Goal: Task Accomplishment & Management: Manage account settings

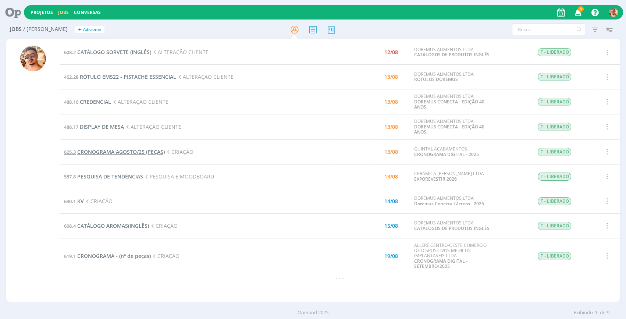
click at [147, 151] on span "CRONOGRAMA AGOSTO/25 (PEÇAS)" at bounding box center [121, 151] width 88 height 7
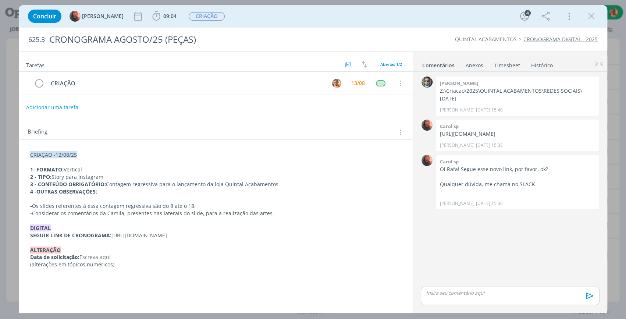
click at [472, 66] on div "Anexos 0" at bounding box center [475, 65] width 18 height 7
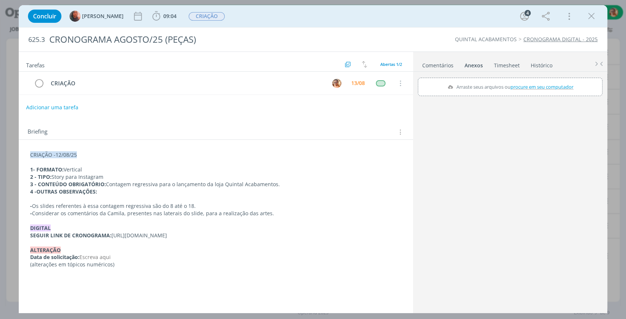
click at [442, 64] on link "Comentários" at bounding box center [438, 64] width 32 height 11
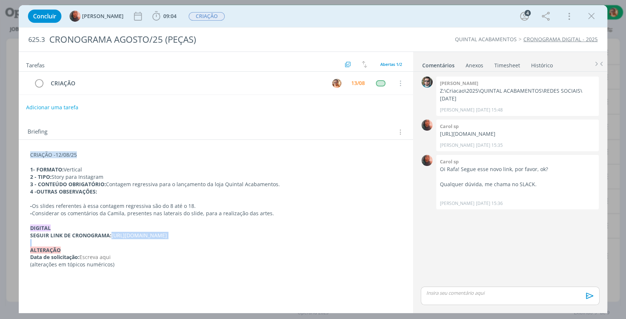
drag, startPoint x: 169, startPoint y: 247, endPoint x: 114, endPoint y: 235, distance: 56.4
click at [114, 235] on div "CRIAÇÃO -12/08/25 1- FORMATO: Vertical 2 - TIPO: Story para Instagram 3 - CONTE…" at bounding box center [216, 210] width 383 height 122
copy p "[URL][DOMAIN_NAME]"
click at [152, 195] on p "dialog" at bounding box center [216, 198] width 372 height 7
drag, startPoint x: 589, startPoint y: 17, endPoint x: 353, endPoint y: 74, distance: 243.1
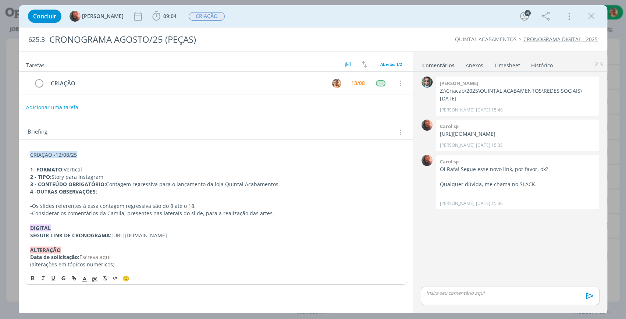
click at [589, 17] on icon "dialog" at bounding box center [591, 16] width 11 height 11
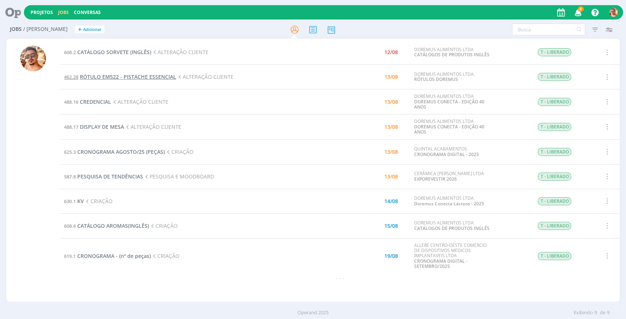
click at [151, 77] on span "RÓTULO EM522 - PISTACHE ESSENCIAL" at bounding box center [128, 76] width 96 height 7
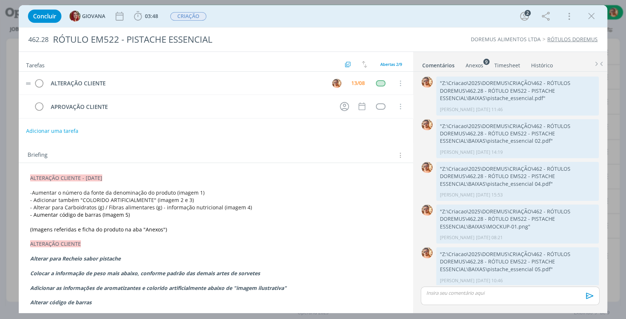
scroll to position [3, 0]
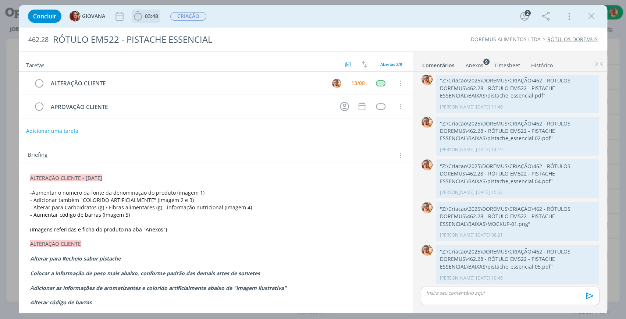
drag, startPoint x: 146, startPoint y: 15, endPoint x: 148, endPoint y: 20, distance: 5.8
click at [146, 15] on span "03:48" at bounding box center [151, 16] width 13 height 7
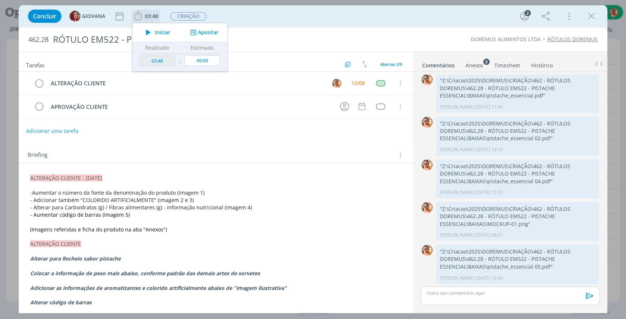
click at [161, 31] on span "Iniciar" at bounding box center [162, 32] width 15 height 5
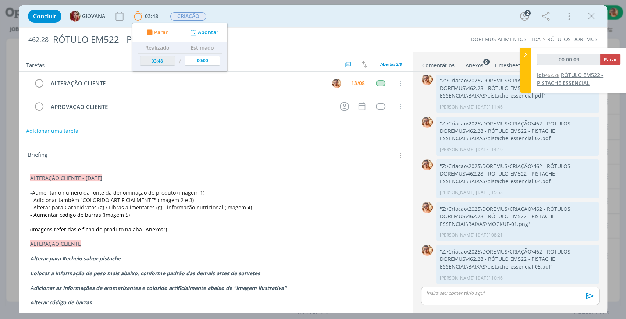
type input "00:00:10"
click at [524, 55] on icon at bounding box center [525, 55] width 7 height 8
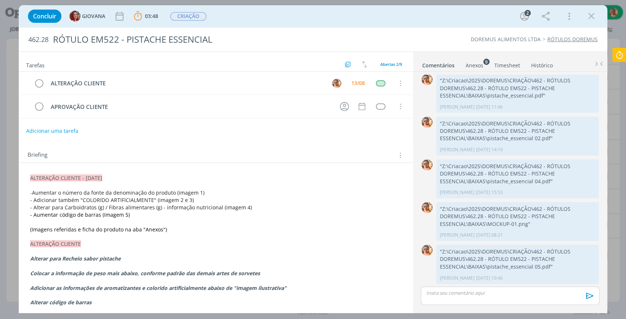
click at [477, 65] on div "Anexos 9" at bounding box center [475, 65] width 18 height 7
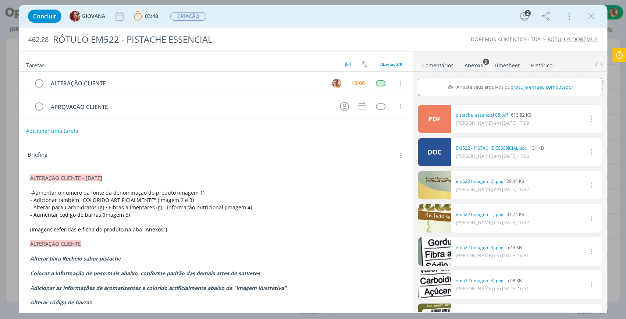
scroll to position [33, 0]
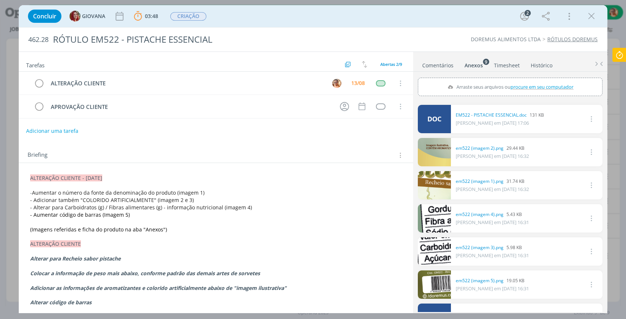
click at [445, 61] on link "Comentários" at bounding box center [438, 64] width 32 height 11
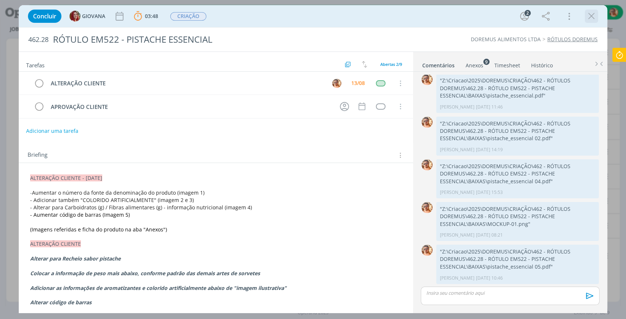
click at [589, 18] on icon "dialog" at bounding box center [591, 16] width 11 height 11
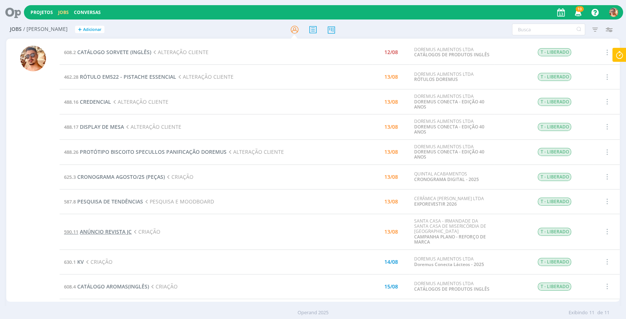
click at [128, 232] on span "ANÚNCIO REVISTA JC" at bounding box center [106, 231] width 52 height 7
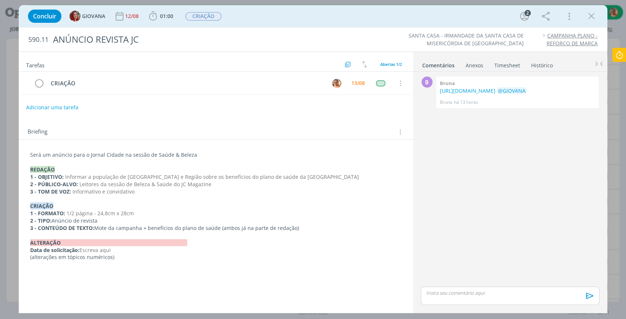
click at [595, 17] on icon "dialog" at bounding box center [591, 16] width 11 height 11
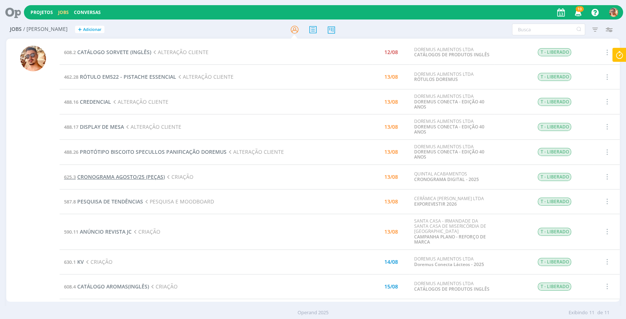
click at [151, 176] on span "CRONOGRAMA AGOSTO/25 (PEÇAS)" at bounding box center [121, 176] width 88 height 7
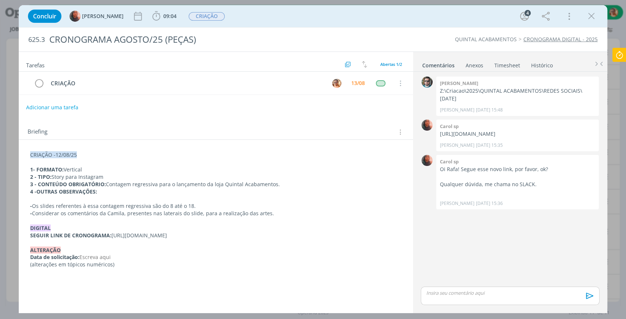
drag, startPoint x: 170, startPoint y: 240, endPoint x: 112, endPoint y: 234, distance: 58.1
click at [112, 234] on p "SEGUIR LINK DE CRONOGRAMA: https://docs.google.com/presentation/d/1SHSHWXbRFSsb…" at bounding box center [216, 235] width 372 height 7
copy p "[URL][DOMAIN_NAME]"
click at [595, 13] on icon "dialog" at bounding box center [591, 16] width 11 height 11
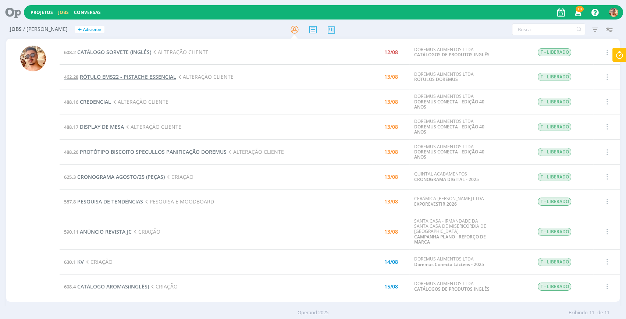
click at [138, 77] on span "RÓTULO EM522 - PISTACHE ESSENCIAL" at bounding box center [128, 76] width 96 height 7
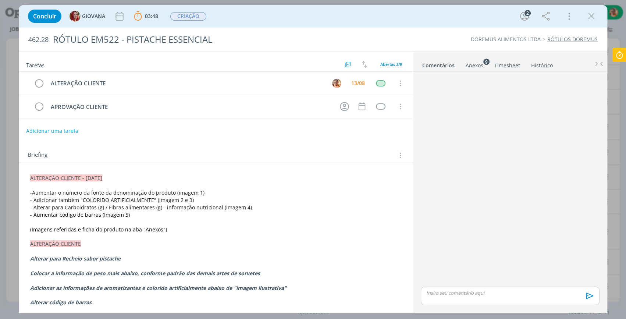
scroll to position [3, 0]
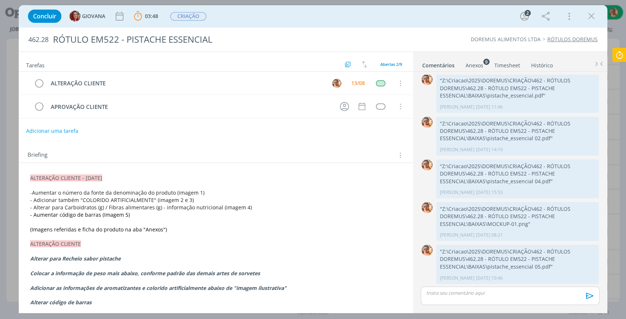
click at [529, 297] on div "dialog" at bounding box center [510, 296] width 179 height 18
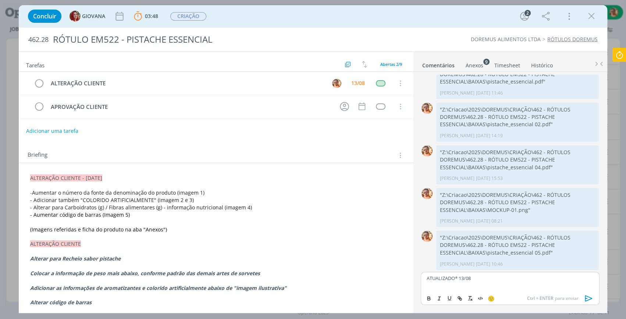
click at [589, 298] on icon "dialog" at bounding box center [589, 298] width 11 height 11
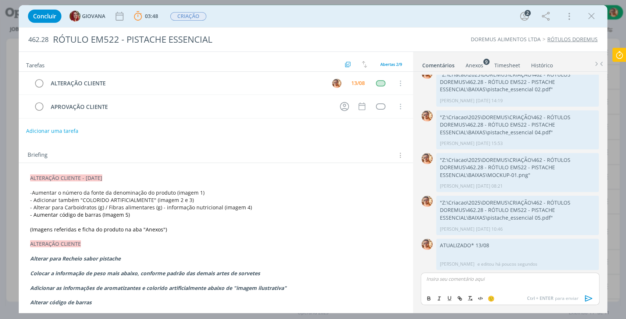
click at [618, 54] on icon at bounding box center [619, 55] width 13 height 14
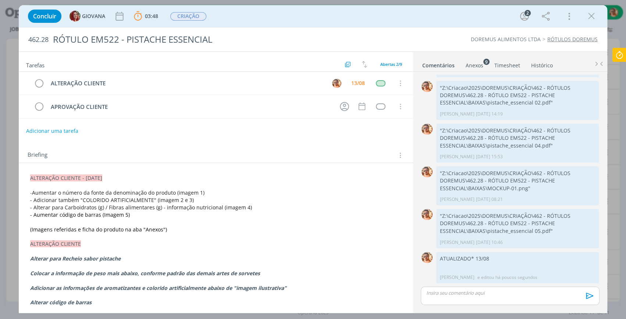
scroll to position [38, 0]
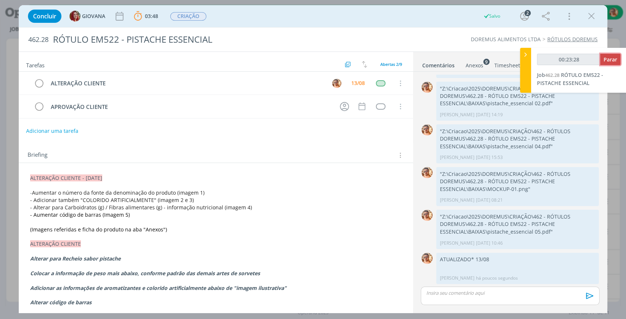
type input "00:23:29"
click at [613, 63] on button "Parar" at bounding box center [611, 59] width 20 height 11
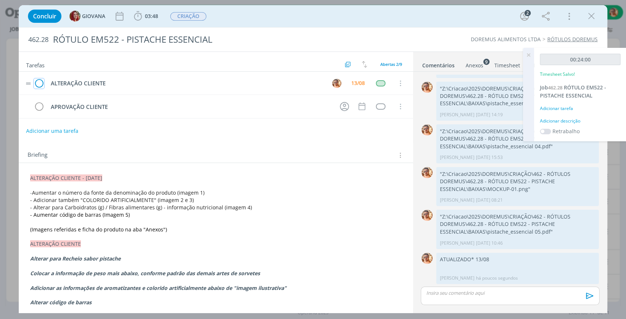
click at [38, 81] on icon "dialog" at bounding box center [39, 83] width 10 height 11
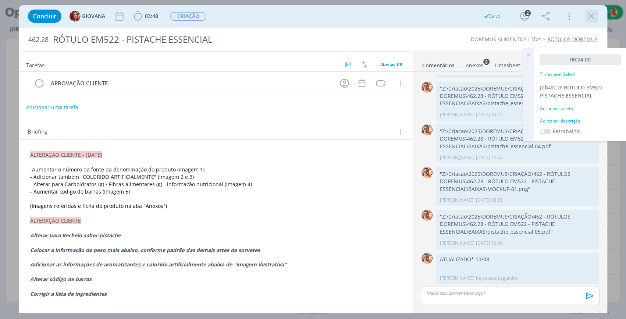
click at [593, 11] on icon "dialog" at bounding box center [591, 16] width 11 height 11
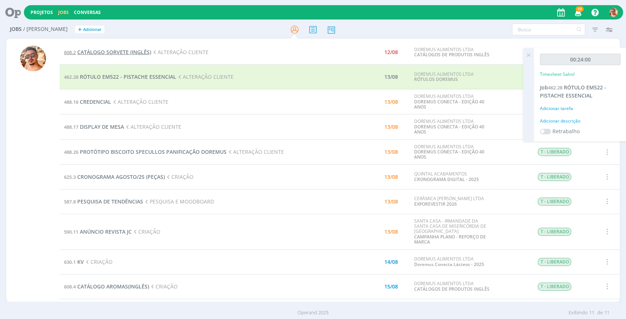
click at [135, 51] on span "CATÁLOGO SORVETE (INGLÊS)" at bounding box center [114, 52] width 74 height 7
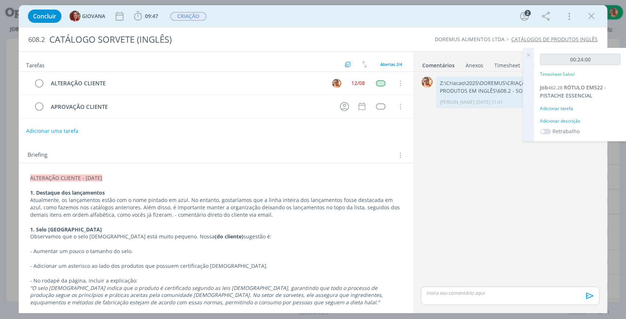
scroll to position [67, 0]
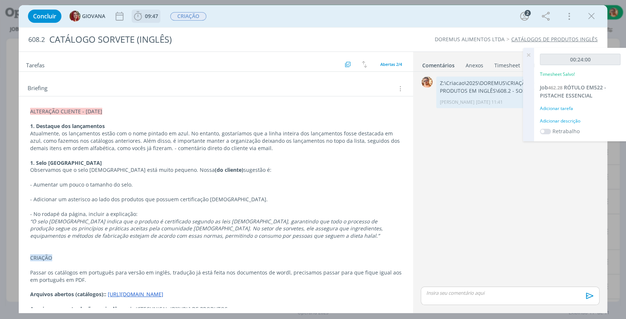
click at [148, 16] on span "09:47" at bounding box center [151, 16] width 13 height 7
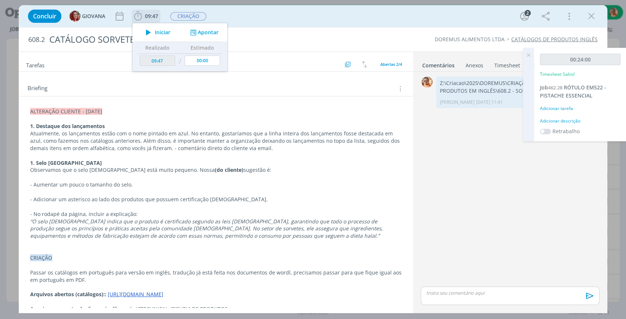
click at [161, 32] on span "Iniciar" at bounding box center [162, 32] width 15 height 5
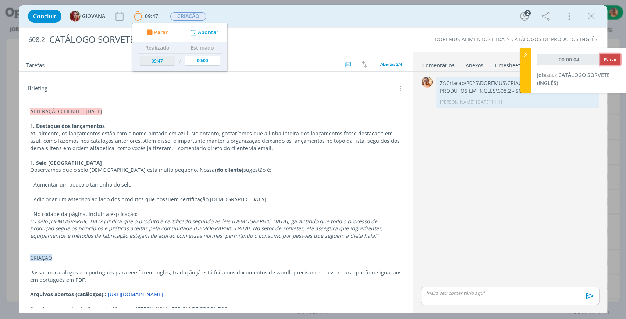
click at [612, 57] on span "Parar" at bounding box center [611, 59] width 14 height 7
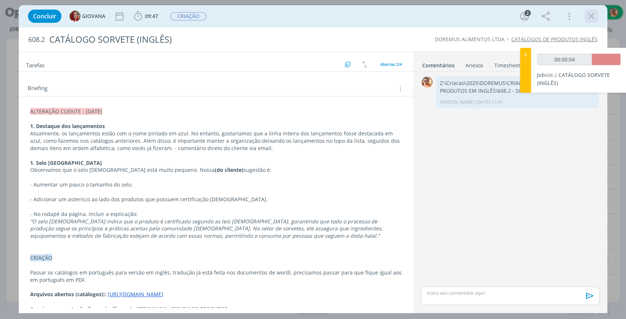
click at [595, 16] on icon "dialog" at bounding box center [591, 16] width 11 height 11
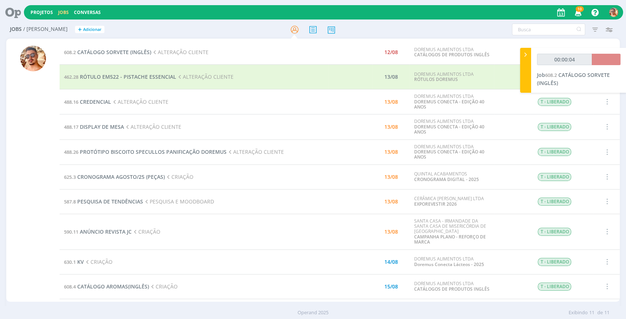
type input "00:01:00"
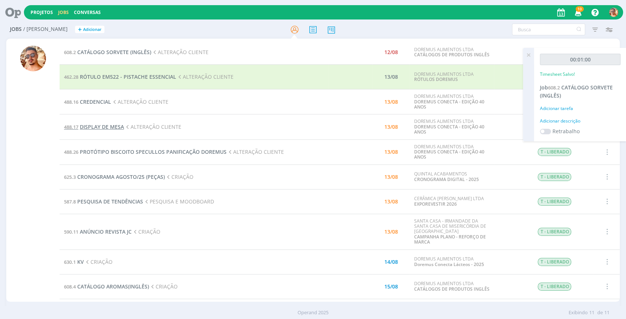
click at [99, 130] on span "DISPLAY DE MESA" at bounding box center [102, 126] width 44 height 7
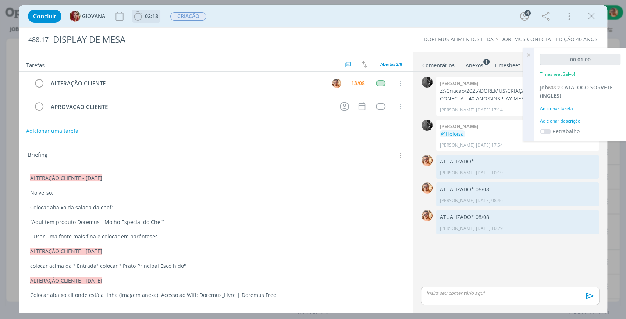
click at [148, 19] on span "02:18" at bounding box center [151, 16] width 13 height 7
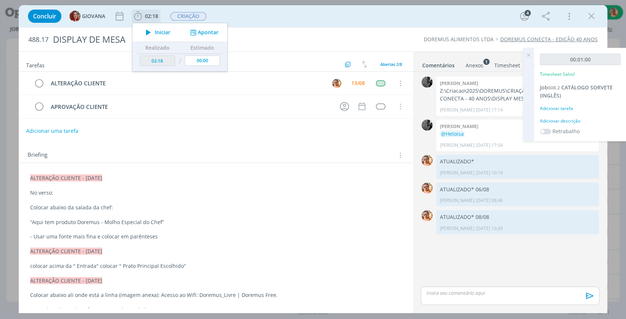
click at [161, 33] on span "Iniciar" at bounding box center [162, 32] width 15 height 5
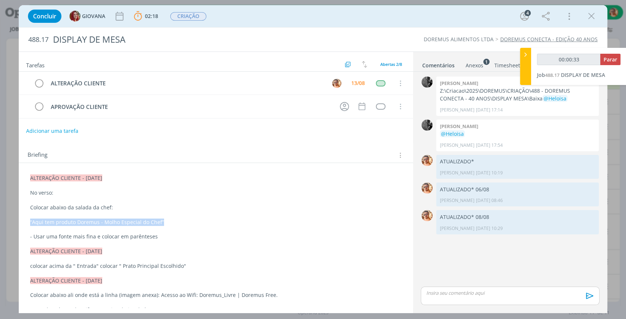
drag, startPoint x: 163, startPoint y: 218, endPoint x: 26, endPoint y: 221, distance: 137.6
copy p "“Aqui tem produto Doremus - Molho Especial do Chef”"
click at [594, 15] on icon "dialog" at bounding box center [591, 16] width 11 height 11
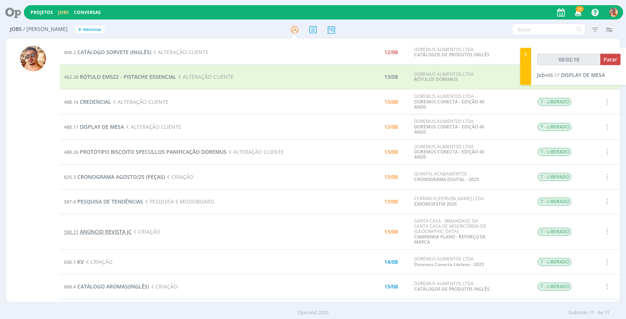
click at [131, 233] on span "ANÚNCIO REVISTA JC" at bounding box center [106, 231] width 52 height 7
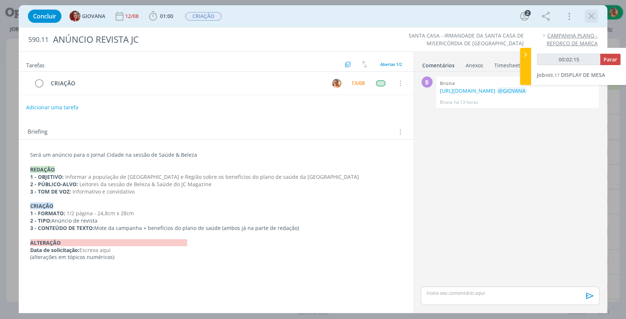
click at [594, 12] on icon "dialog" at bounding box center [591, 16] width 11 height 11
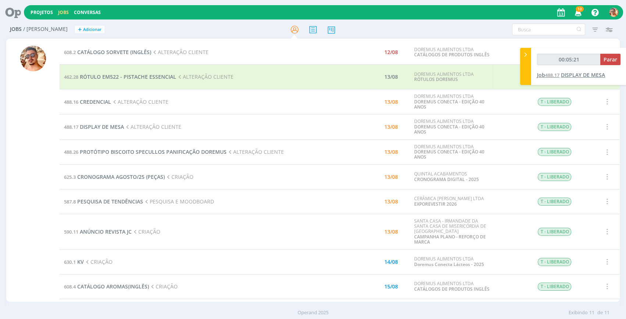
click at [581, 74] on span "DISPLAY DE MESA" at bounding box center [583, 74] width 44 height 7
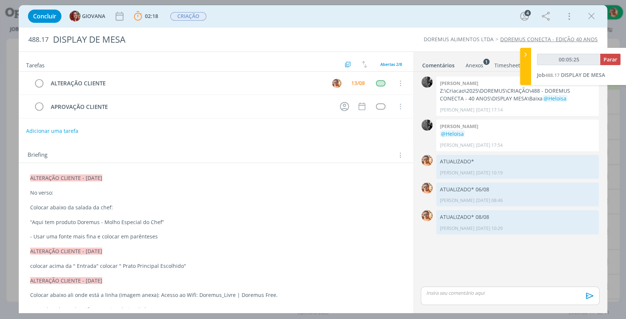
click at [465, 295] on p "dialog" at bounding box center [510, 293] width 167 height 7
type input "00:05:27"
click at [594, 297] on icon "dialog" at bounding box center [589, 298] width 11 height 11
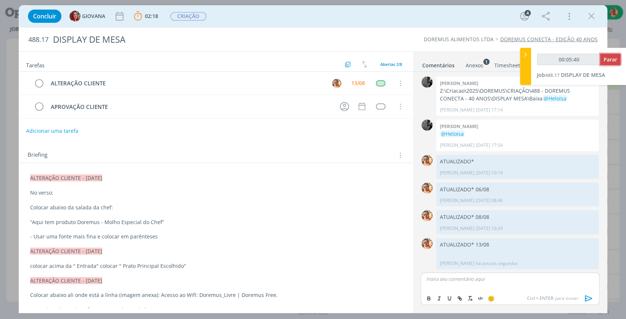
click at [608, 58] on span "Parar" at bounding box center [611, 59] width 14 height 7
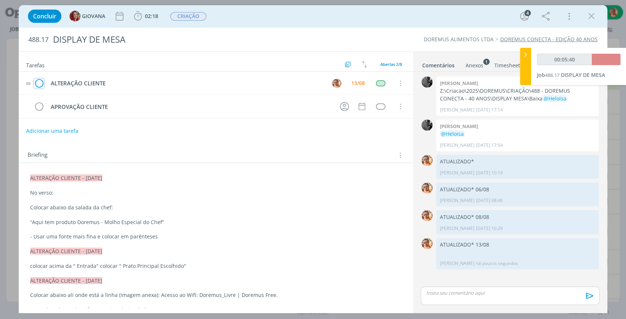
click at [38, 84] on icon "dialog" at bounding box center [39, 83] width 10 height 11
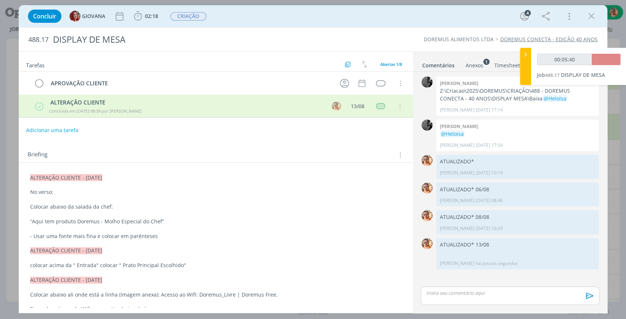
type input "00:06:00"
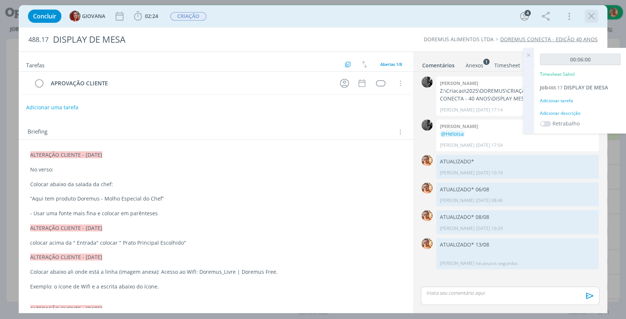
click at [593, 18] on icon "dialog" at bounding box center [591, 16] width 11 height 11
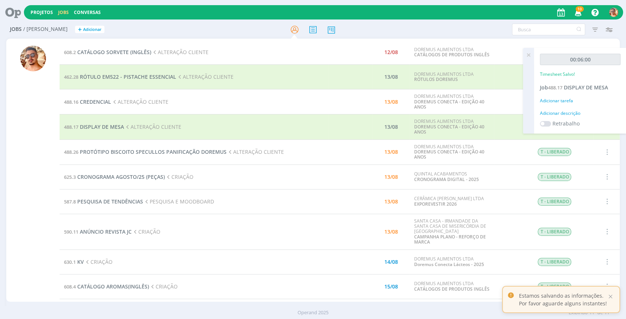
click at [529, 56] on icon at bounding box center [528, 55] width 13 height 14
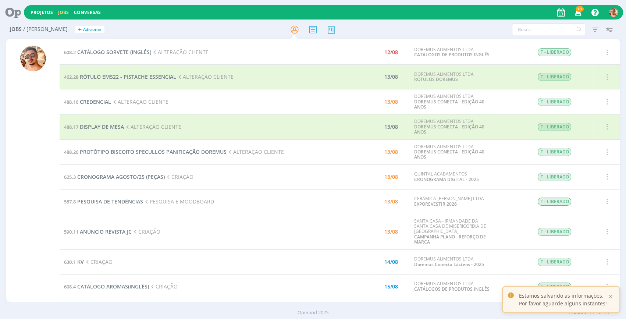
click at [76, 86] on td "462.28 RÓTULO EM522 - PISTACHE ESSENCIAL ALTERAÇÃO CLIENTE" at bounding box center [194, 77] width 269 height 25
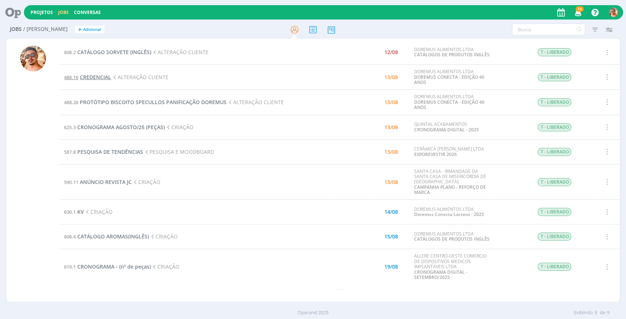
click at [101, 75] on span "CREDENCIAL" at bounding box center [95, 77] width 31 height 7
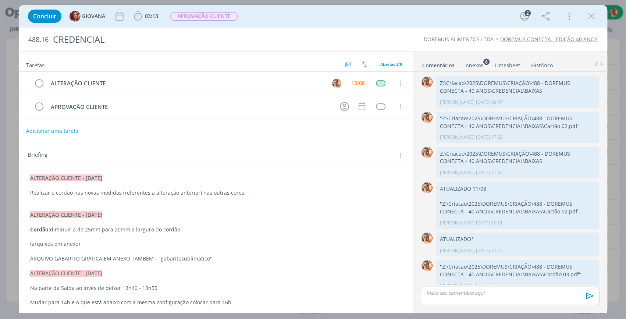
scroll to position [8, 0]
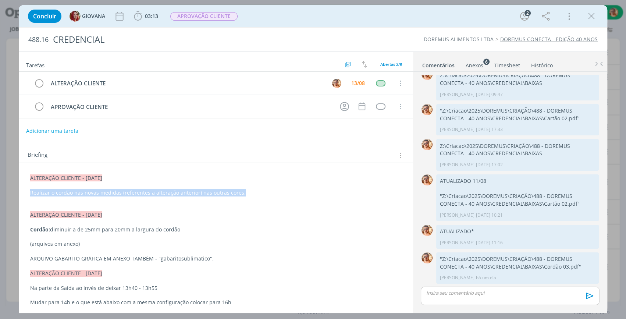
drag, startPoint x: 243, startPoint y: 190, endPoint x: 28, endPoint y: 193, distance: 214.9
click at [248, 192] on p "Realizar o cordão nas novas medidas (referentes a alteração anterior) nas outra…" at bounding box center [216, 193] width 371 height 7
click at [148, 18] on span "03:13" at bounding box center [151, 16] width 13 height 7
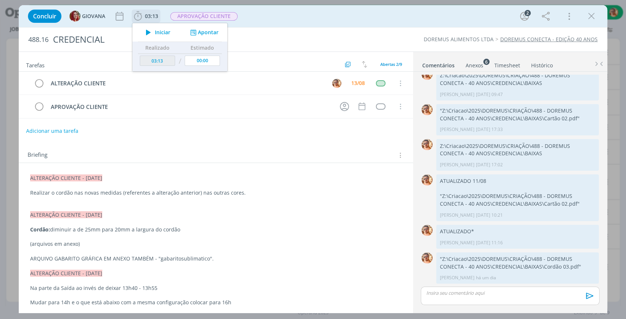
click at [162, 33] on span "Iniciar" at bounding box center [162, 32] width 15 height 5
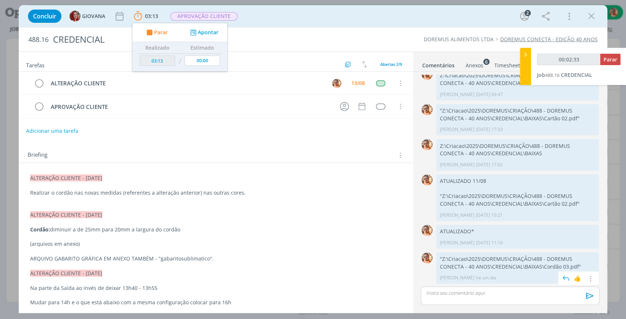
type input "00:02:34"
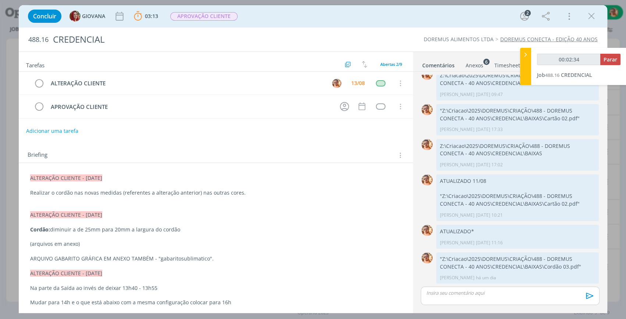
drag, startPoint x: 492, startPoint y: 298, endPoint x: 488, endPoint y: 291, distance: 8.6
click at [490, 294] on div "dialog" at bounding box center [510, 296] width 179 height 18
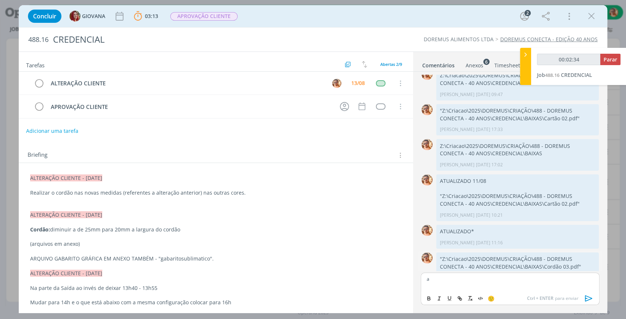
scroll to position [22, 0]
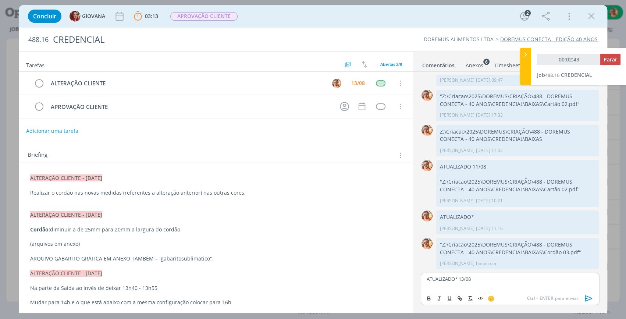
click at [588, 298] on icon "dialog" at bounding box center [589, 298] width 11 height 11
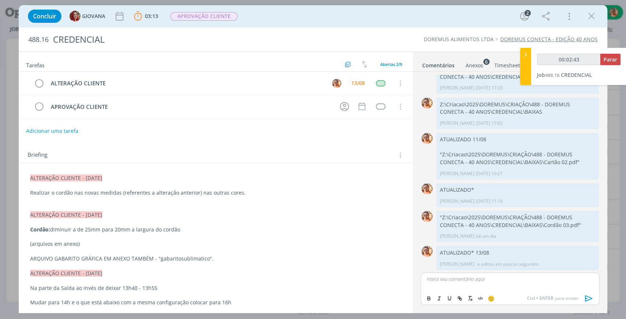
type input "00:02:44"
click at [610, 61] on span "Parar" at bounding box center [611, 59] width 14 height 7
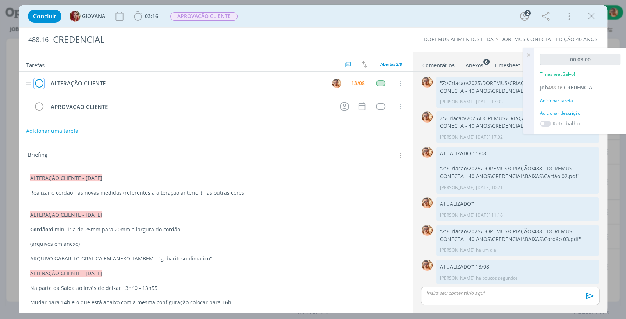
click at [39, 81] on icon "dialog" at bounding box center [39, 83] width 10 height 11
click at [589, 15] on icon "dialog" at bounding box center [591, 16] width 11 height 11
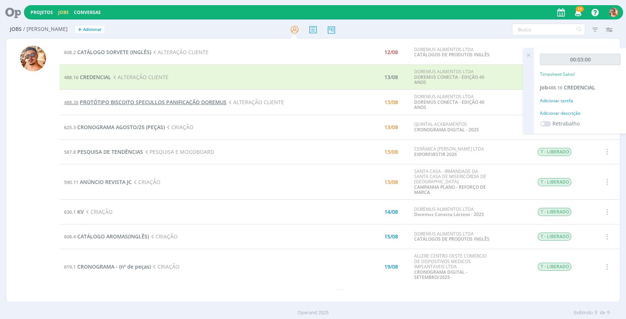
click at [162, 101] on span "PROTÓTIPO BISCOITO SPECULLOS PANIFICAÇÃO DOREMUS" at bounding box center [153, 102] width 147 height 7
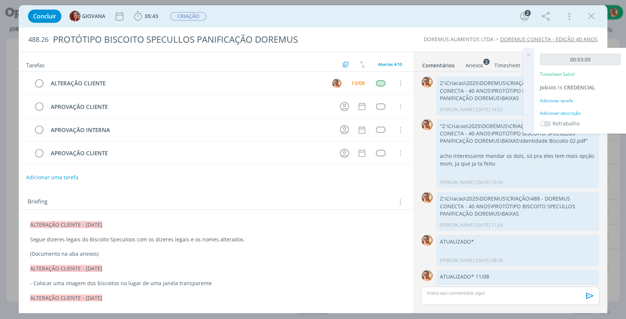
scroll to position [38, 0]
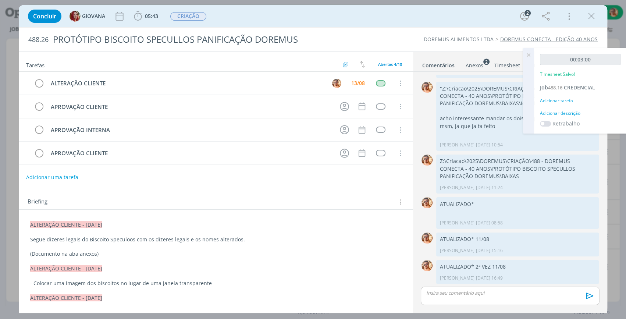
click at [483, 64] on li "Anexos 2" at bounding box center [479, 64] width 29 height 11
click at [476, 66] on div "Anexos 2" at bounding box center [475, 65] width 18 height 7
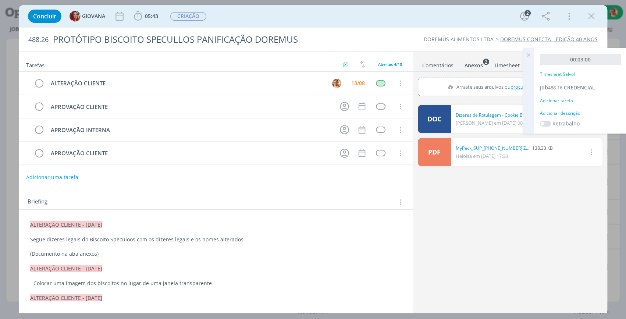
click at [530, 55] on icon at bounding box center [528, 55] width 13 height 14
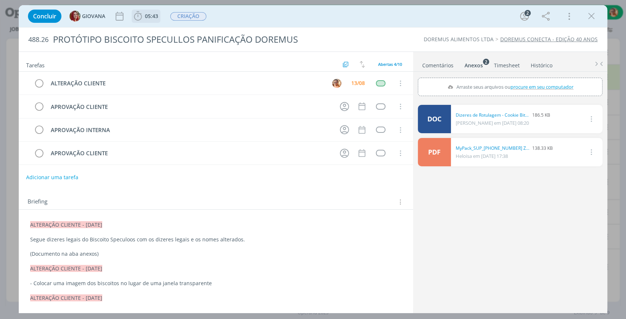
click at [135, 17] on icon "dialog" at bounding box center [137, 16] width 11 height 11
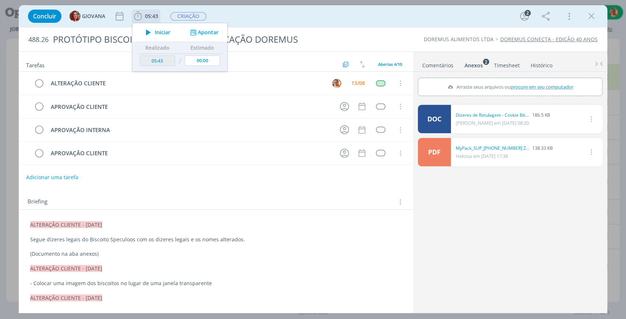
click at [156, 38] on div "Iniciar Apontar" at bounding box center [179, 32] width 95 height 18
click at [152, 25] on div "Iniciar Apontar" at bounding box center [179, 32] width 95 height 18
drag, startPoint x: 159, startPoint y: 33, endPoint x: 153, endPoint y: 25, distance: 10.0
click at [151, 25] on div "Iniciar Apontar" at bounding box center [179, 32] width 95 height 18
click at [155, 32] on span "Iniciar" at bounding box center [162, 32] width 15 height 5
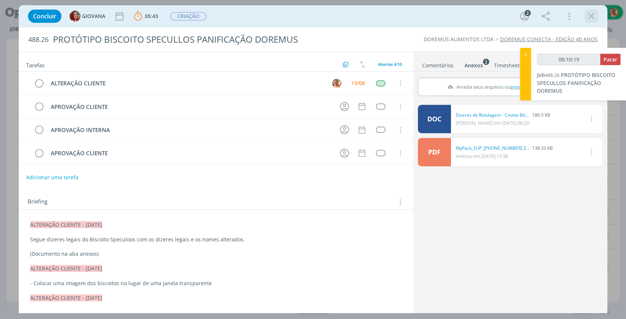
click at [591, 20] on icon "dialog" at bounding box center [591, 16] width 11 height 11
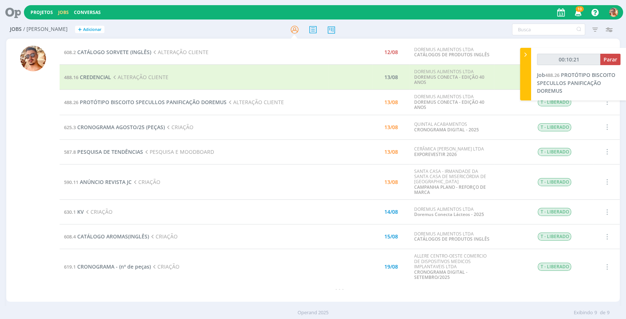
type input "00:10:22"
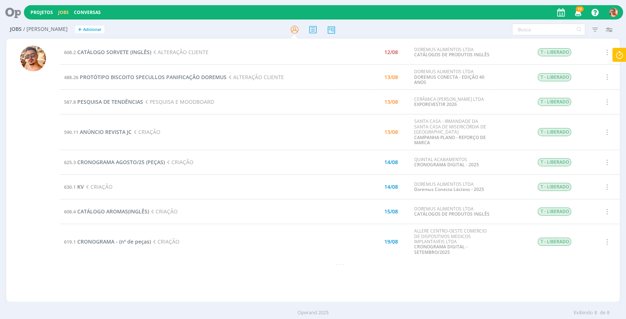
click at [619, 60] on icon at bounding box center [619, 55] width 13 height 14
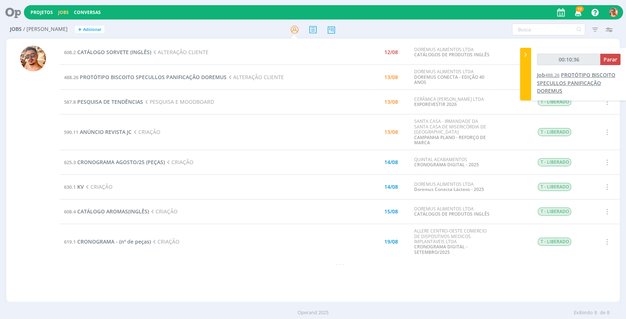
click at [575, 79] on span "PROTÓTIPO BISCOITO SPECULLOS PANIFICAÇÃO DOREMUS" at bounding box center [576, 82] width 78 height 23
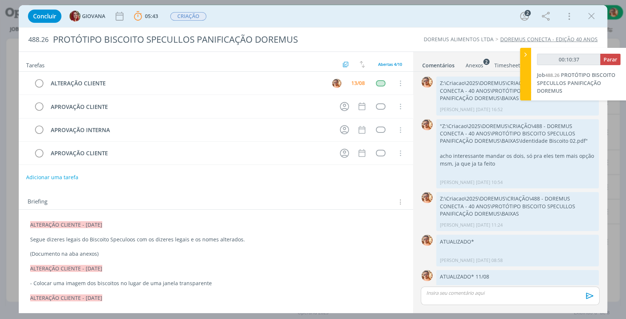
scroll to position [38, 0]
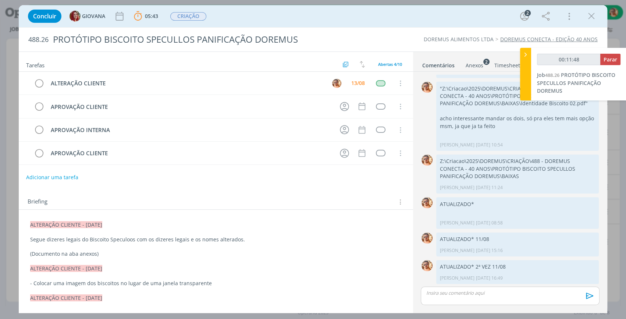
click at [595, 14] on icon "dialog" at bounding box center [591, 16] width 11 height 11
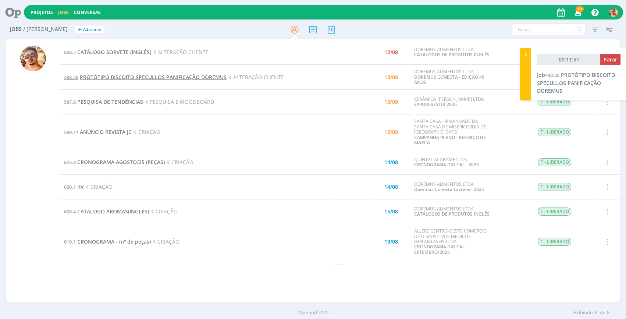
click at [130, 76] on span "PROTÓTIPO BISCOITO SPECULLOS PANIFICAÇÃO DOREMUS" at bounding box center [153, 77] width 147 height 7
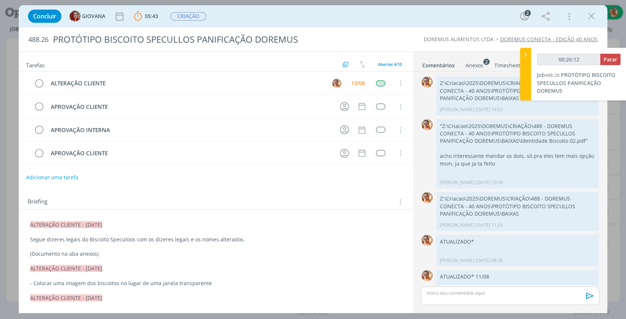
scroll to position [38, 0]
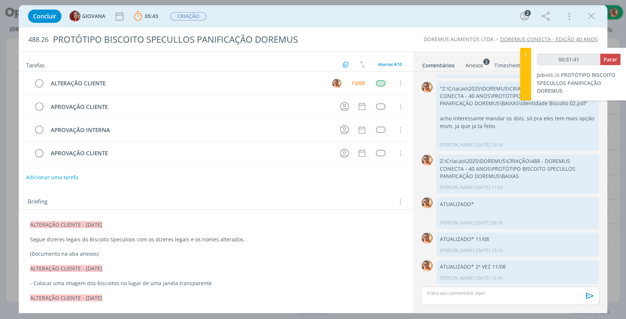
type input "00:51:42"
click at [528, 56] on icon at bounding box center [525, 55] width 7 height 8
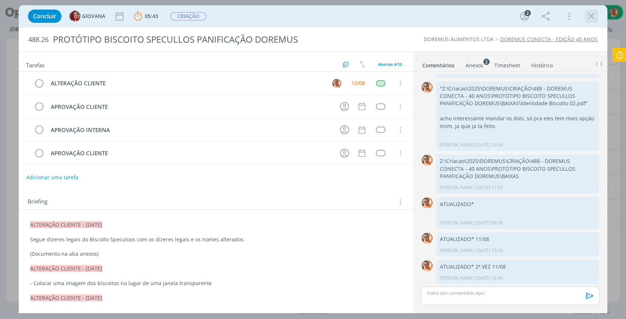
click at [591, 17] on icon "dialog" at bounding box center [591, 16] width 11 height 11
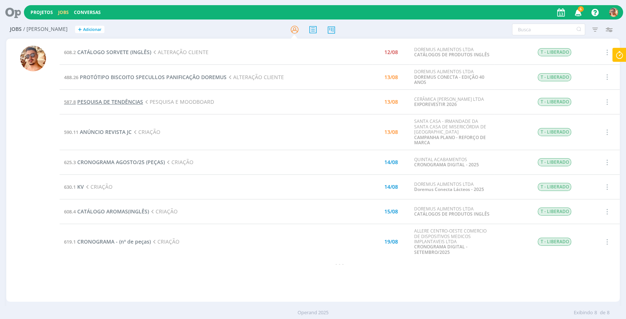
click at [122, 101] on span "PESQUISA DE TENDÊNCIAS" at bounding box center [110, 101] width 66 height 7
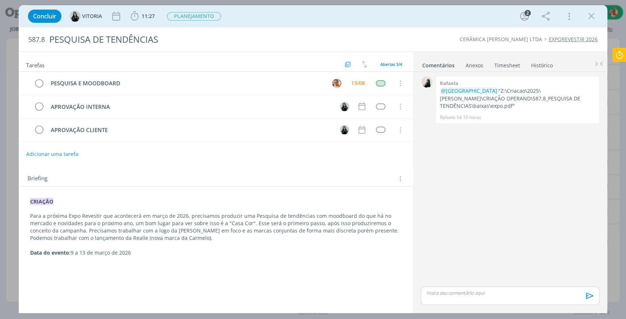
click at [356, 23] on div "Concluir VITORIA 11:27 Iniciar Apontar Data * 13/08/2025 Horas * 00:00 Tarefa S…" at bounding box center [313, 16] width 578 height 18
click at [621, 49] on icon at bounding box center [619, 55] width 13 height 14
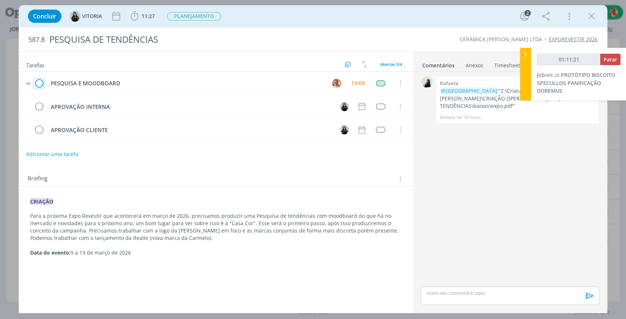
click at [42, 81] on icon "dialog" at bounding box center [39, 83] width 10 height 11
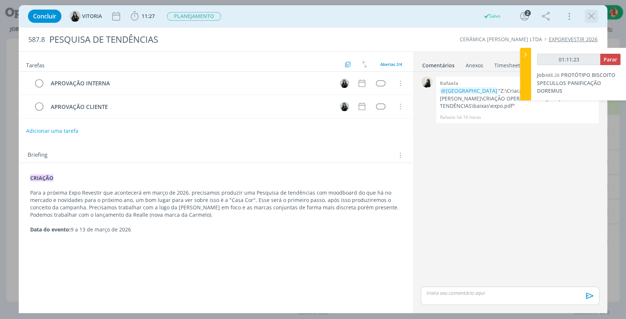
click at [594, 15] on icon "dialog" at bounding box center [591, 16] width 11 height 11
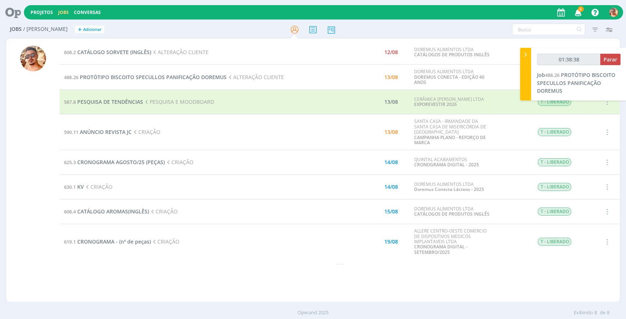
type input "01:39:38"
